Goal: Task Accomplishment & Management: Manage account settings

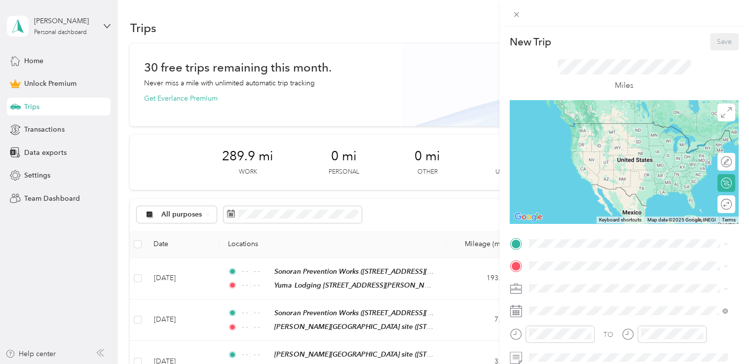
click at [50, 127] on div "New Trip Save This trip cannot be edited because it is either under review, app…" at bounding box center [374, 182] width 749 height 364
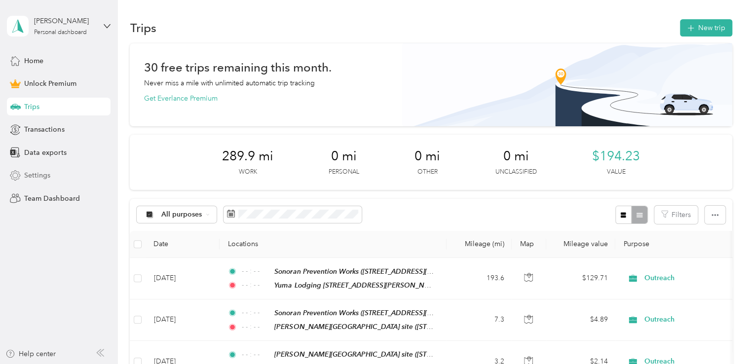
click at [38, 177] on span "Settings" at bounding box center [37, 175] width 26 height 10
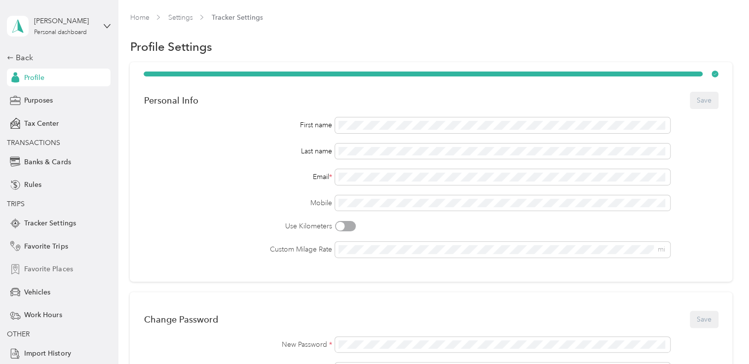
click at [61, 271] on span "Favorite Places" at bounding box center [48, 269] width 48 height 10
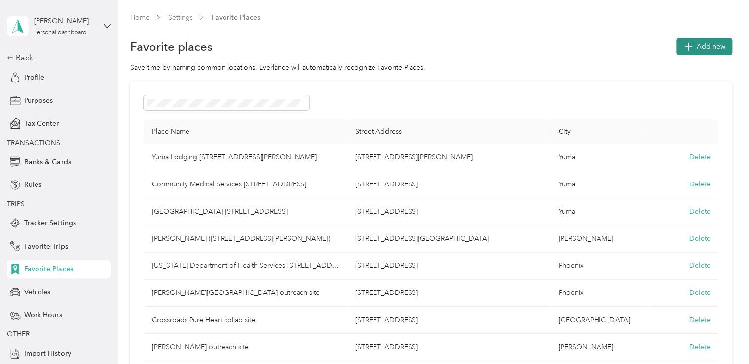
click at [693, 45] on button "Add new" at bounding box center [704, 46] width 56 height 17
